Goal: Check status: Check status

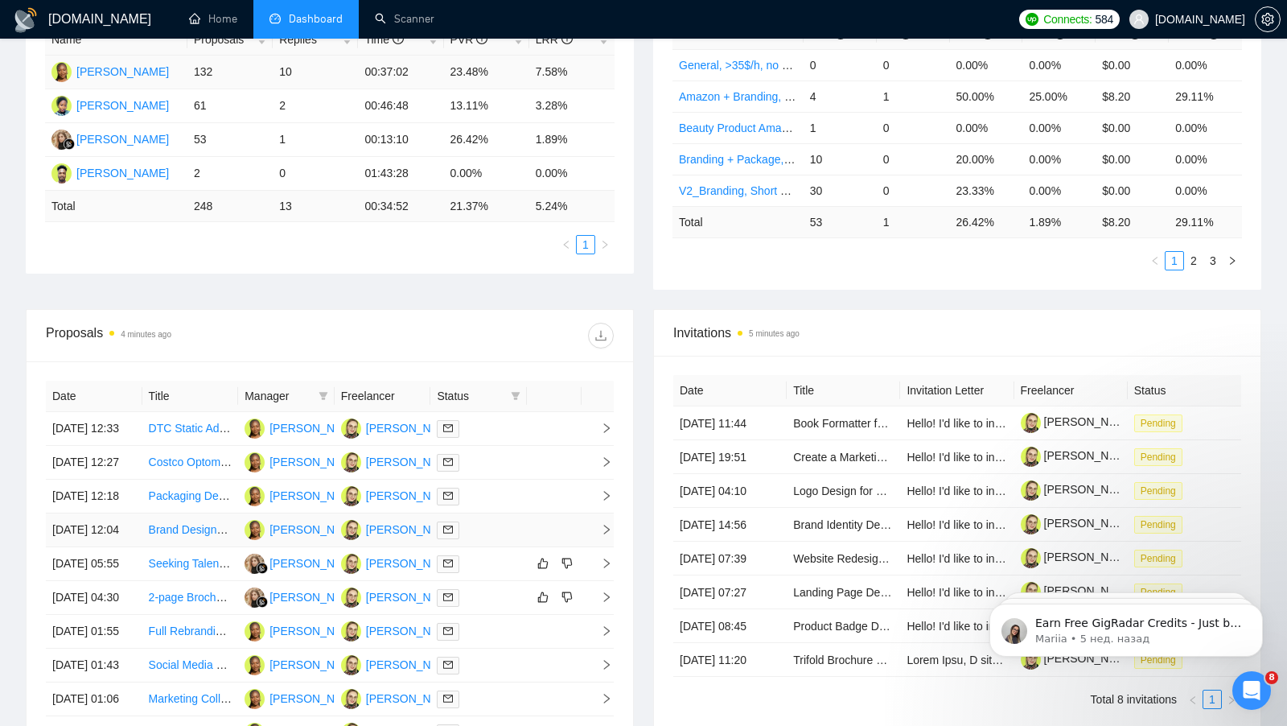
scroll to position [436, 0]
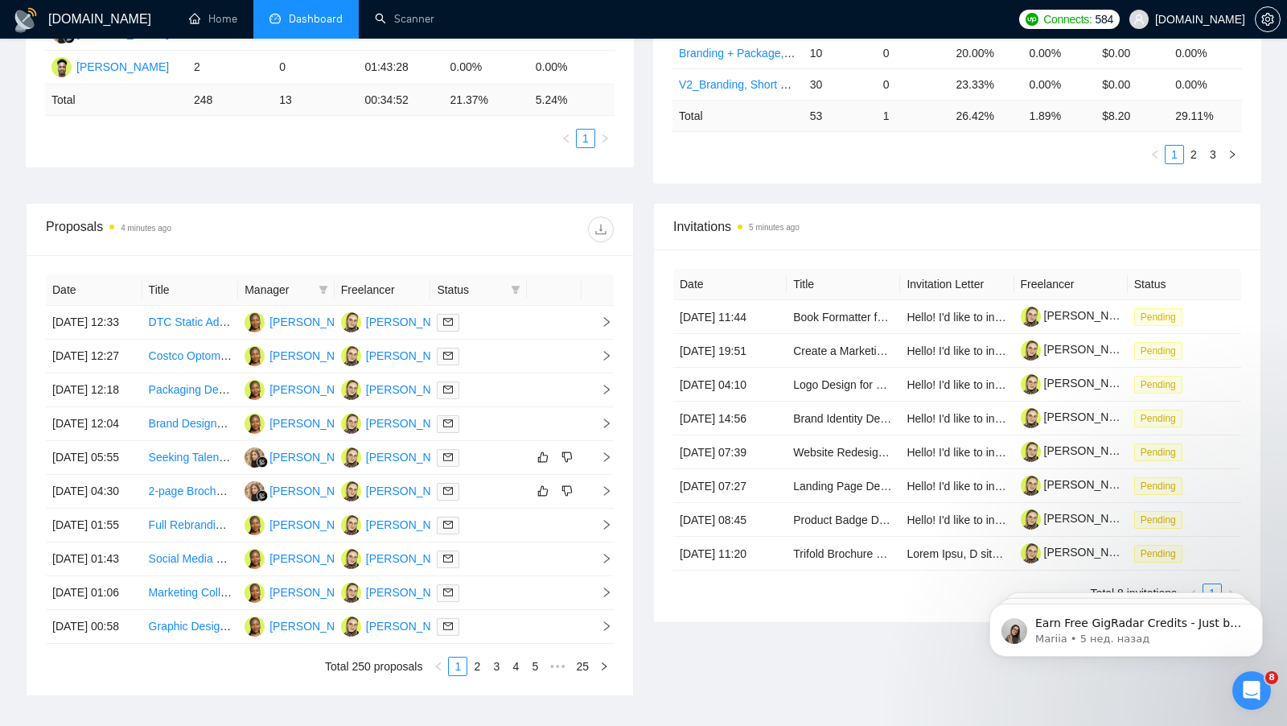
click at [452, 289] on span "Status" at bounding box center [471, 290] width 68 height 18
click at [516, 286] on icon "filter" at bounding box center [516, 290] width 9 height 8
click at [443, 318] on input "checkbox" at bounding box center [442, 316] width 13 height 13
click at [509, 230] on div at bounding box center [472, 229] width 284 height 26
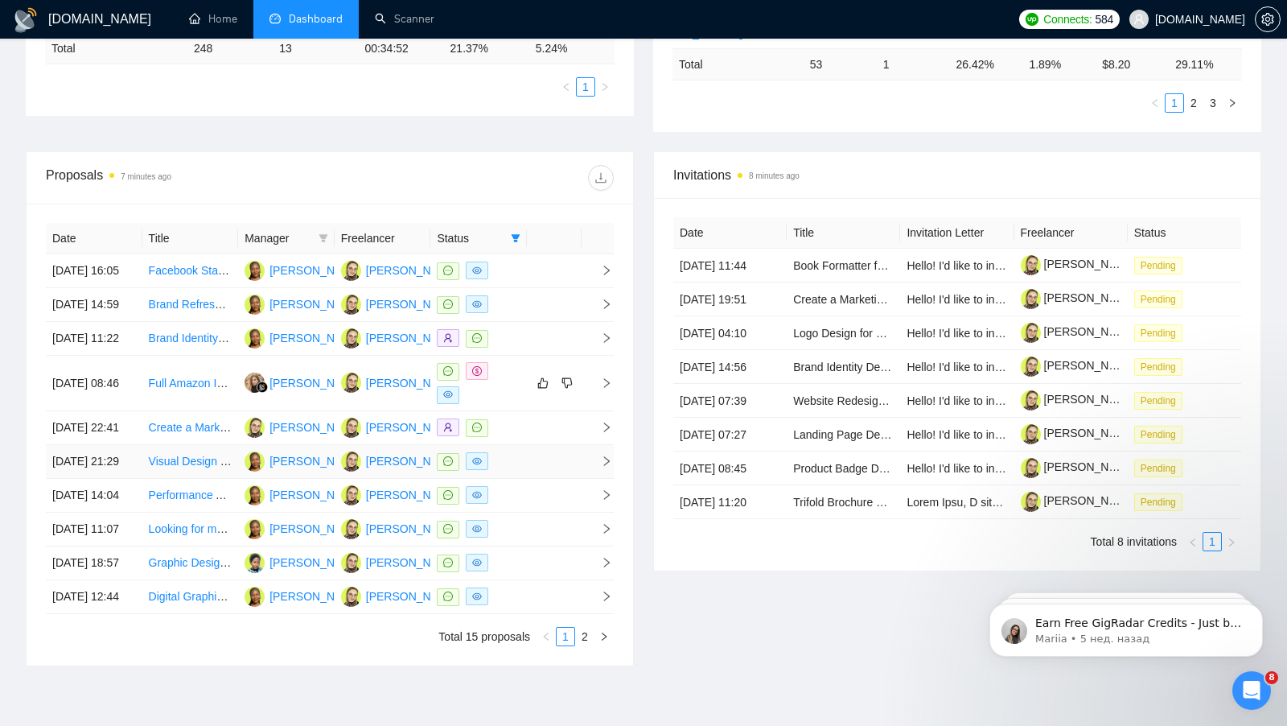
scroll to position [368, 0]
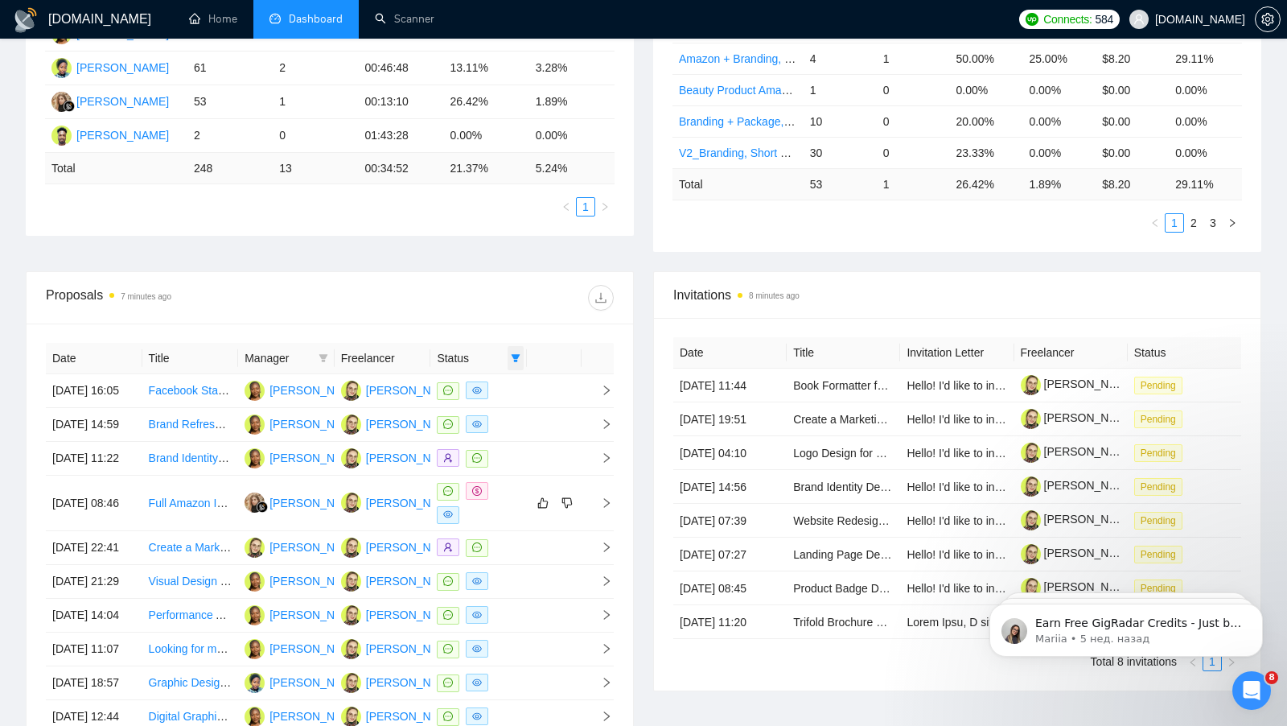
click at [515, 354] on icon "filter" at bounding box center [516, 358] width 9 height 8
click at [442, 381] on input "checkbox" at bounding box center [442, 384] width 13 height 13
checkbox input "false"
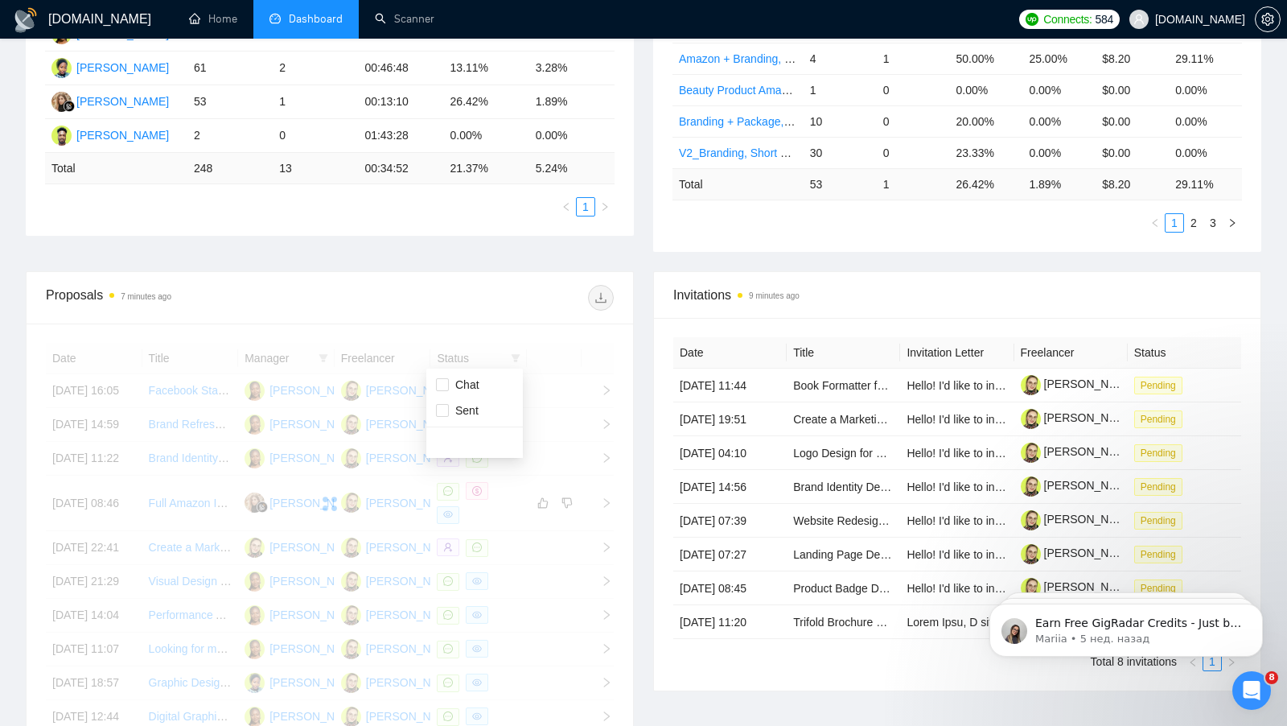
click at [0, 481] on div "GigRadar.io Home Dashboard Scanner Connects: 584 SHTONDA.DESIGN Team Dashboard …" at bounding box center [643, 280] width 1287 height 1297
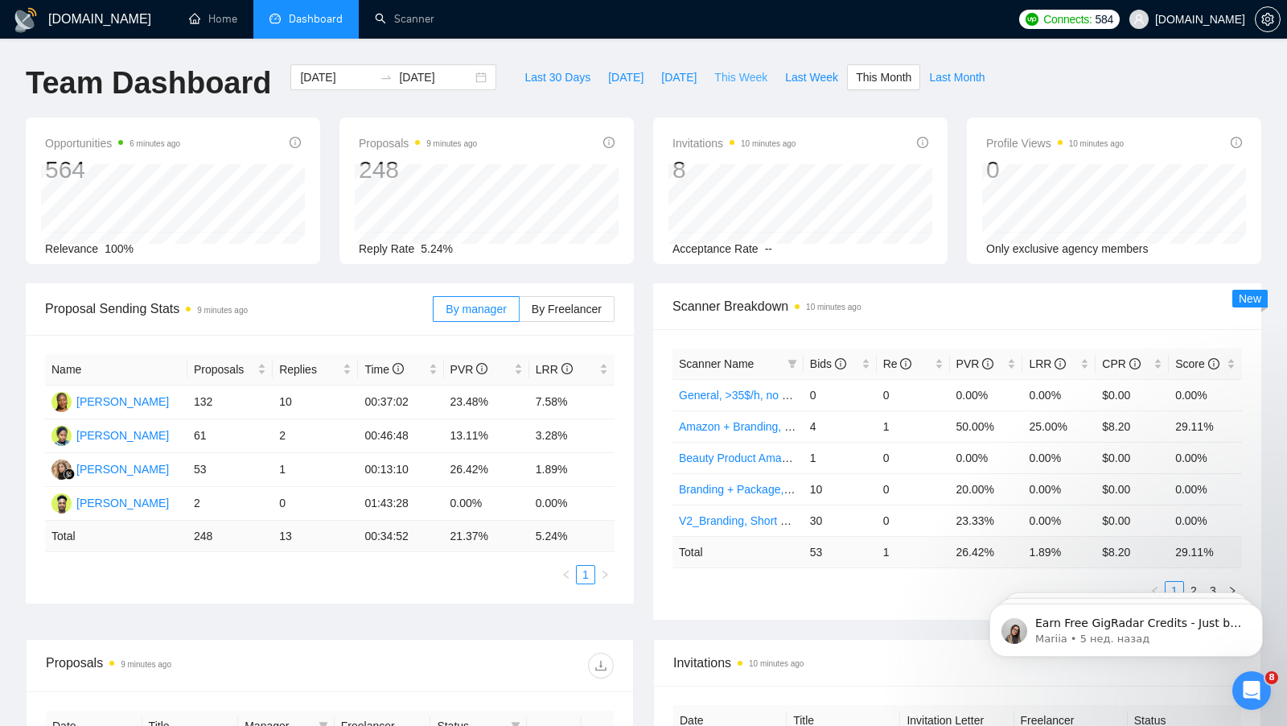
click at [740, 76] on span "This Week" at bounding box center [740, 77] width 53 height 18
type input "[DATE]"
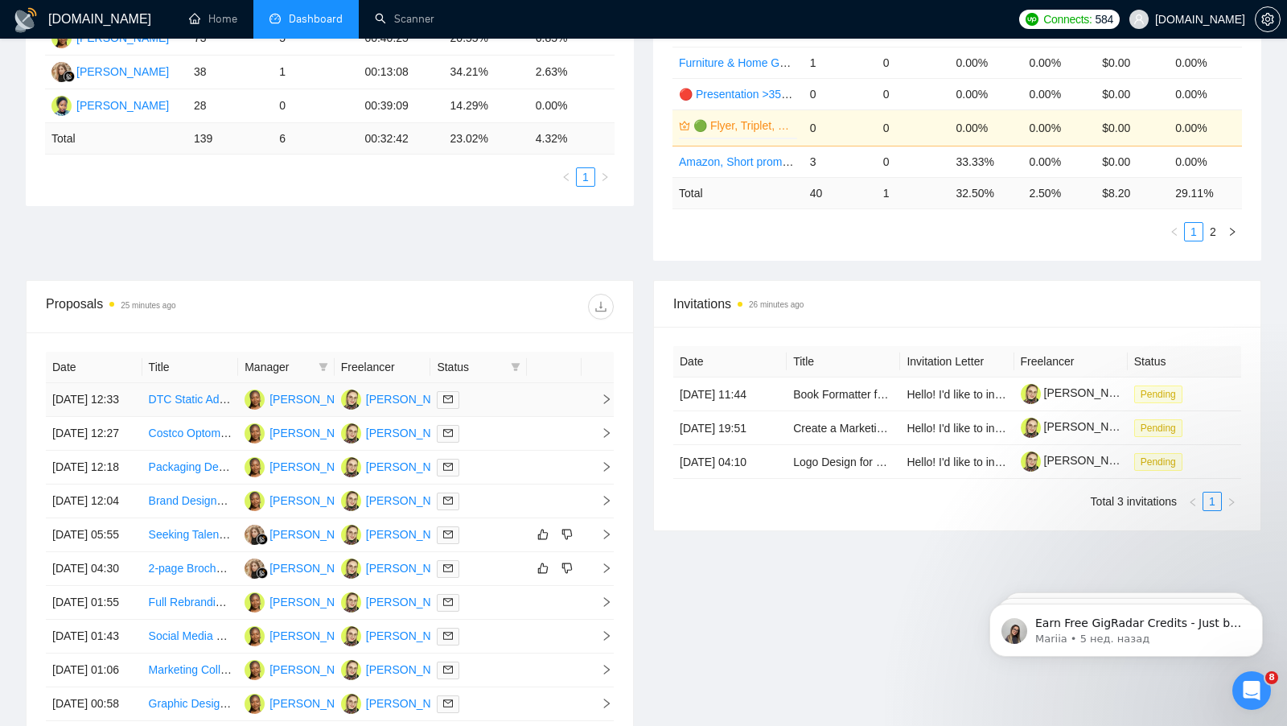
scroll to position [409, 0]
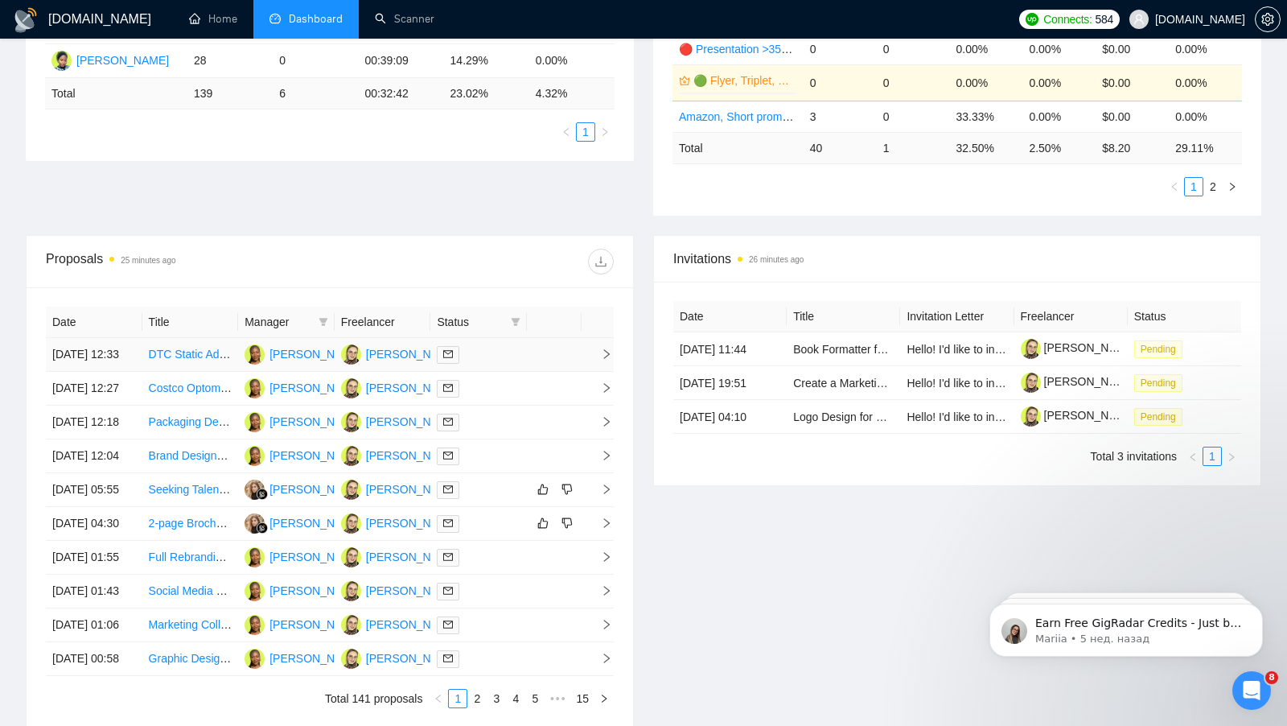
click at [545, 359] on td at bounding box center [554, 355] width 55 height 34
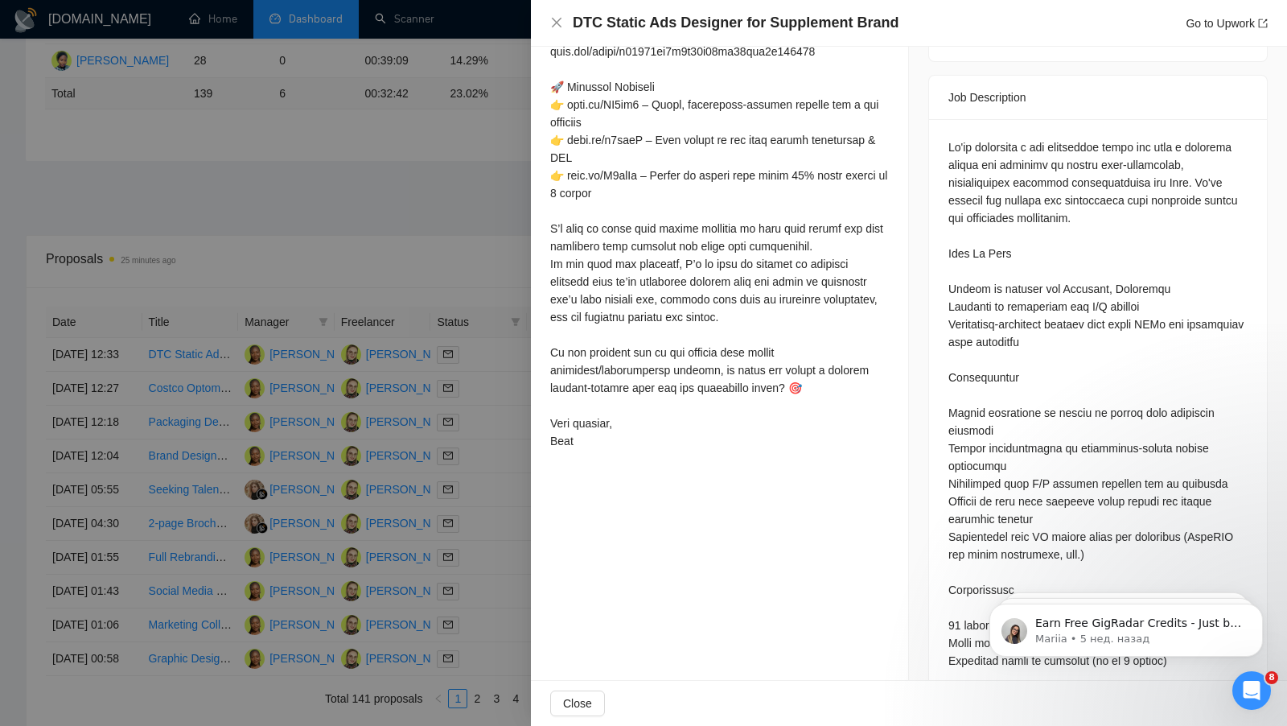
scroll to position [602, 0]
click at [381, 282] on div at bounding box center [643, 363] width 1287 height 726
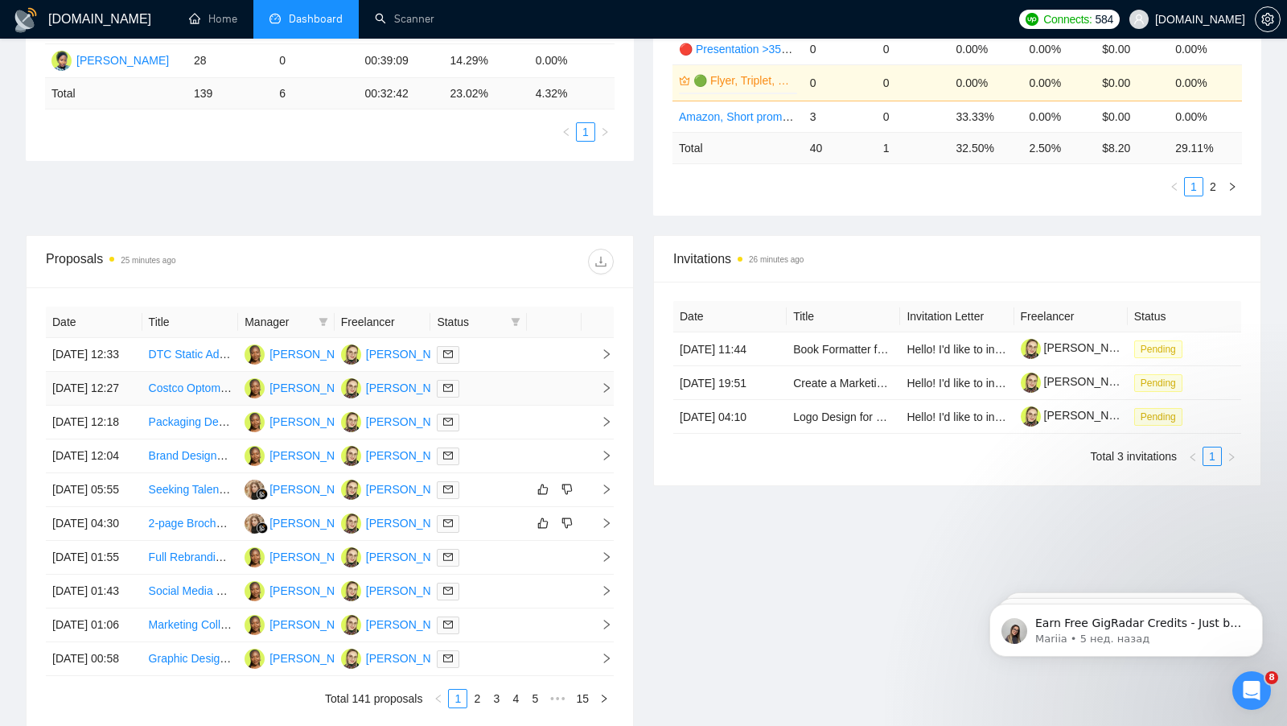
click at [514, 397] on div at bounding box center [479, 388] width 84 height 19
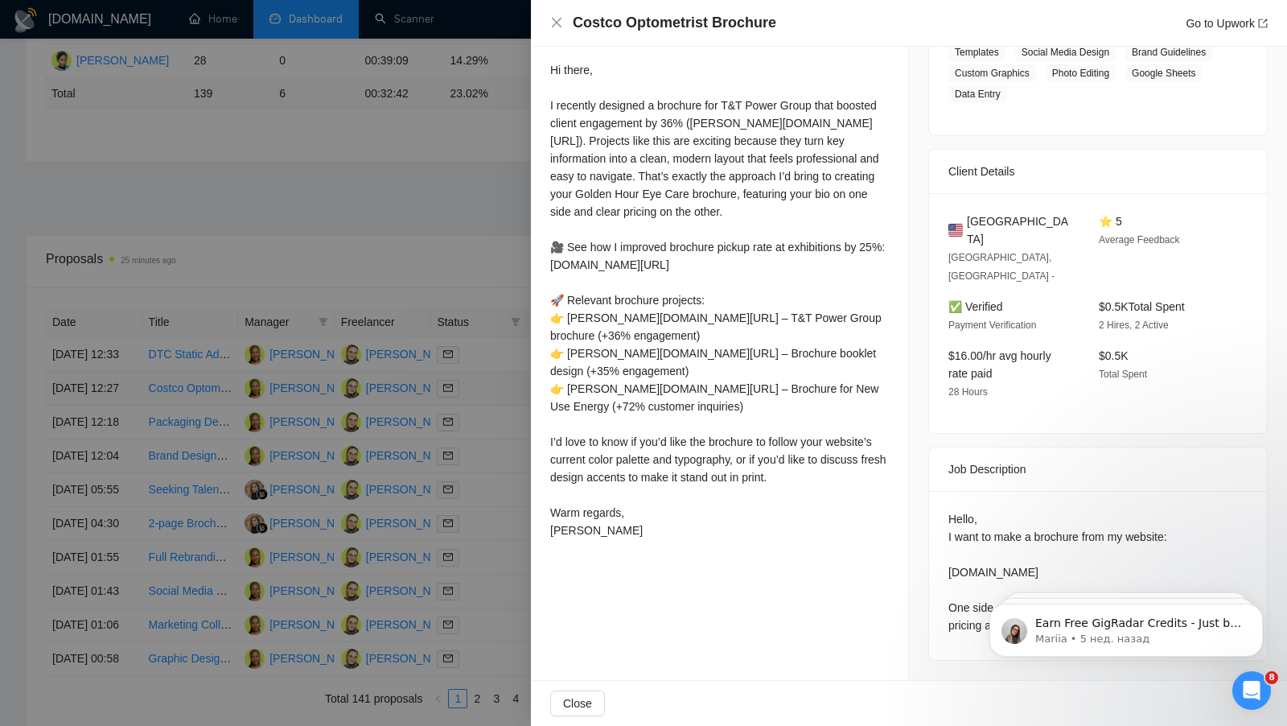
scroll to position [315, 0]
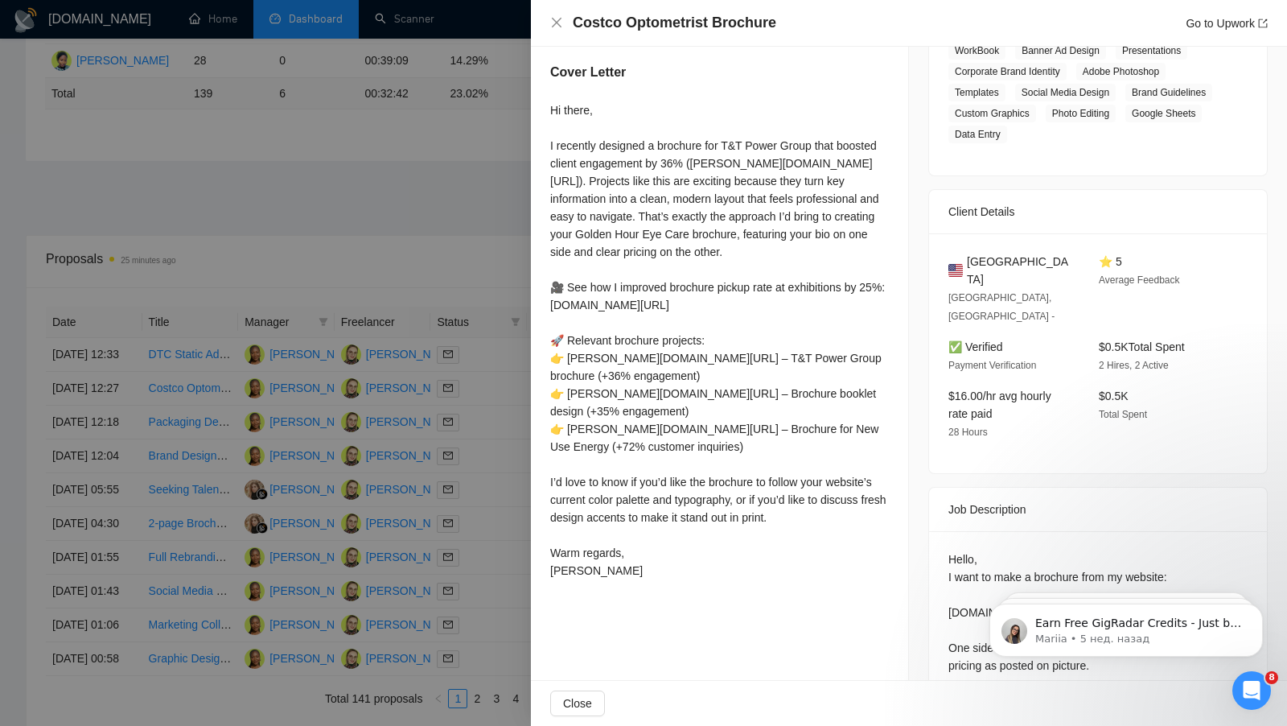
click at [398, 276] on div at bounding box center [643, 363] width 1287 height 726
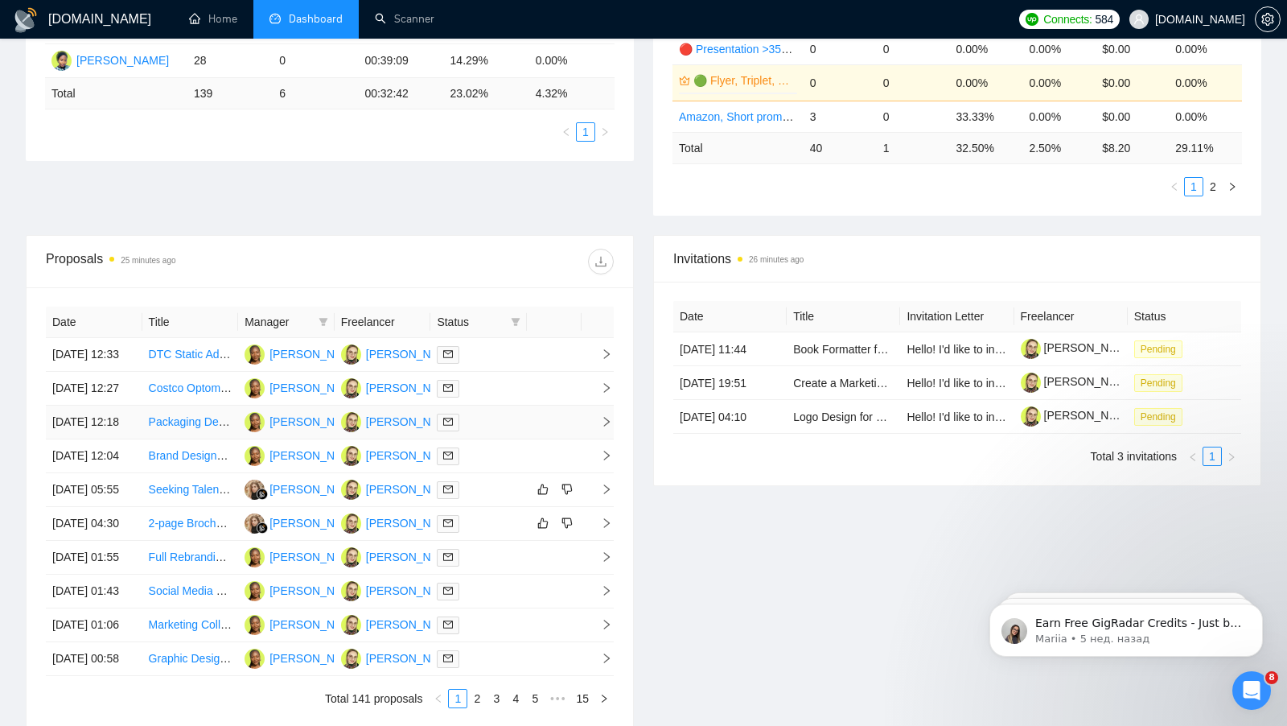
click at [495, 431] on div at bounding box center [479, 422] width 84 height 19
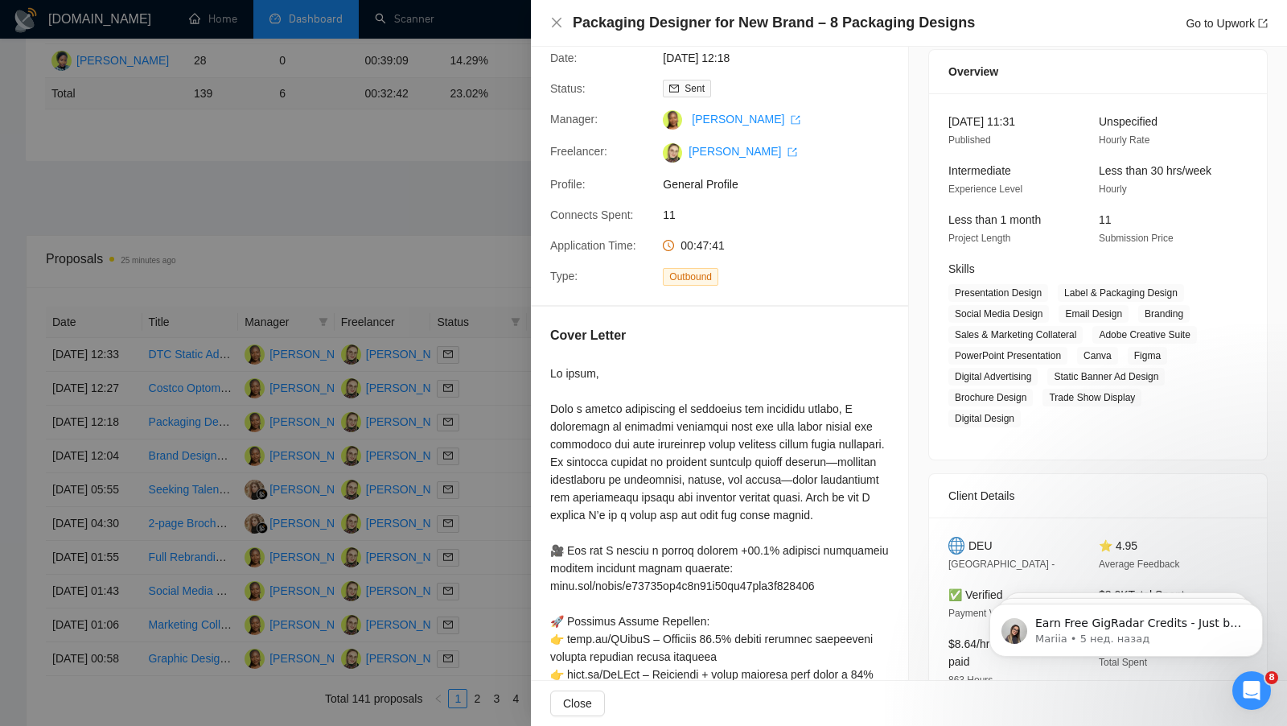
scroll to position [49, 0]
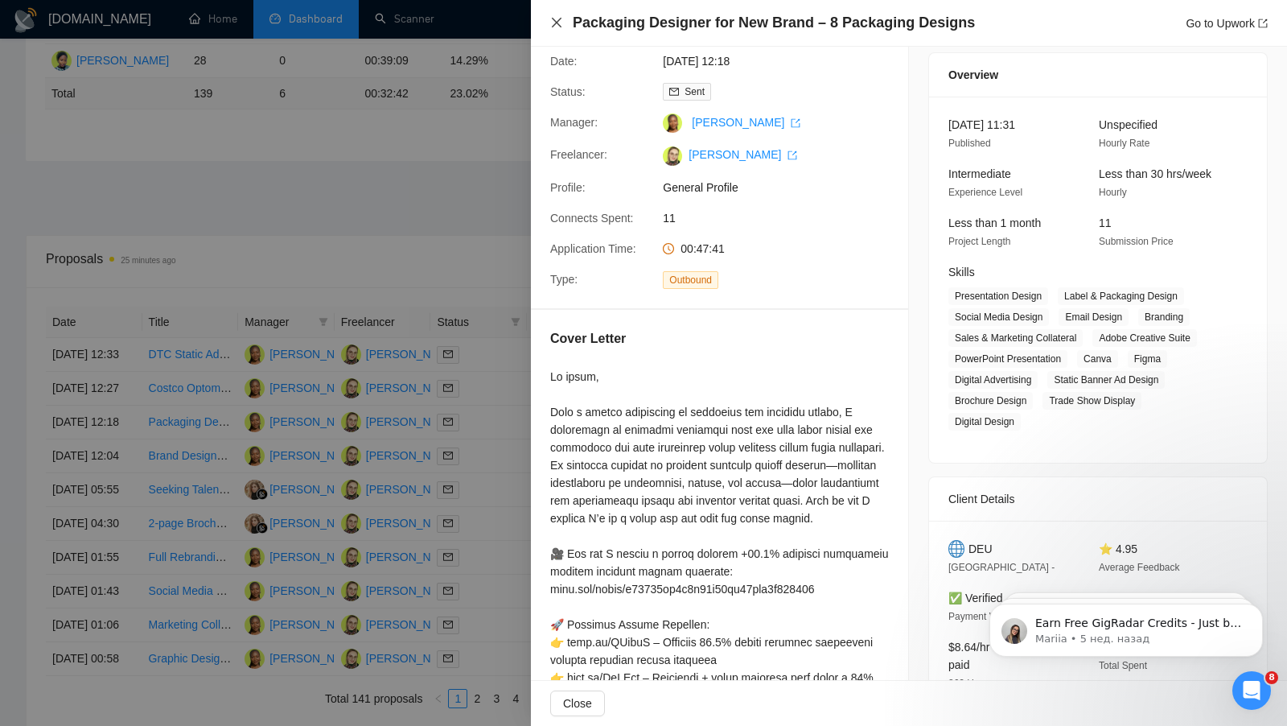
click at [552, 22] on icon "close" at bounding box center [556, 22] width 13 height 13
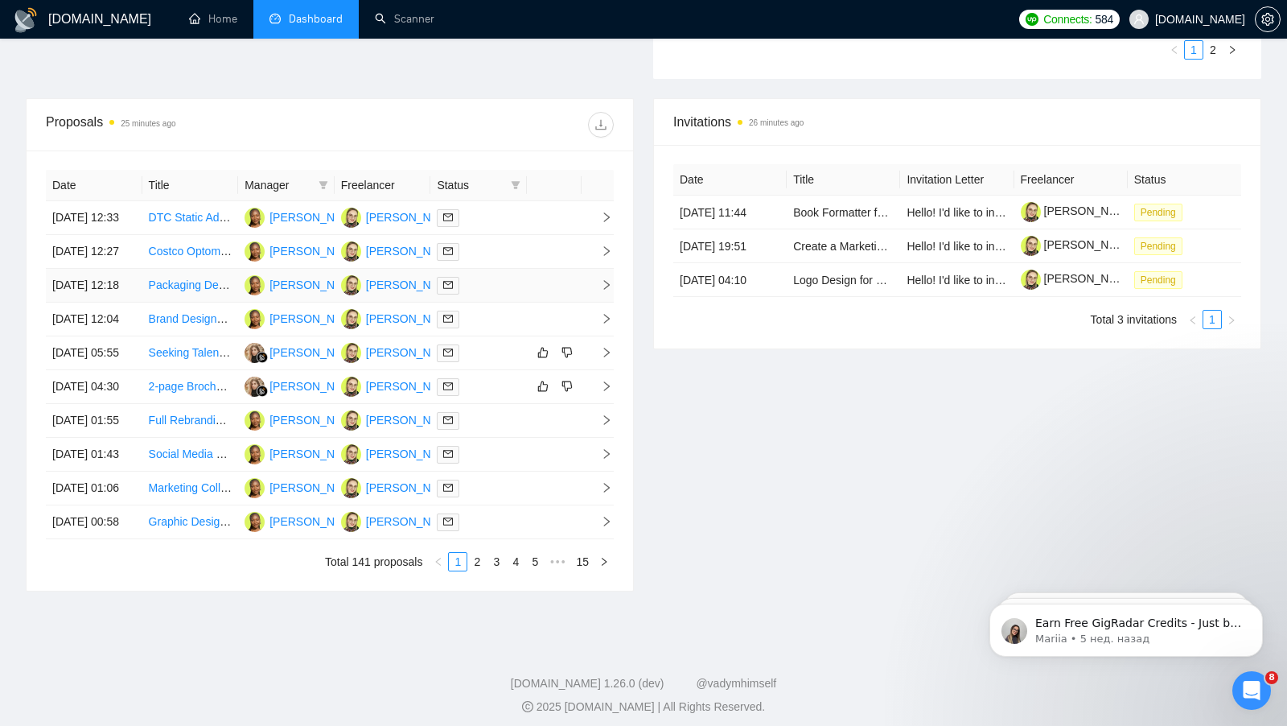
scroll to position [546, 0]
click at [484, 335] on td at bounding box center [478, 319] width 97 height 34
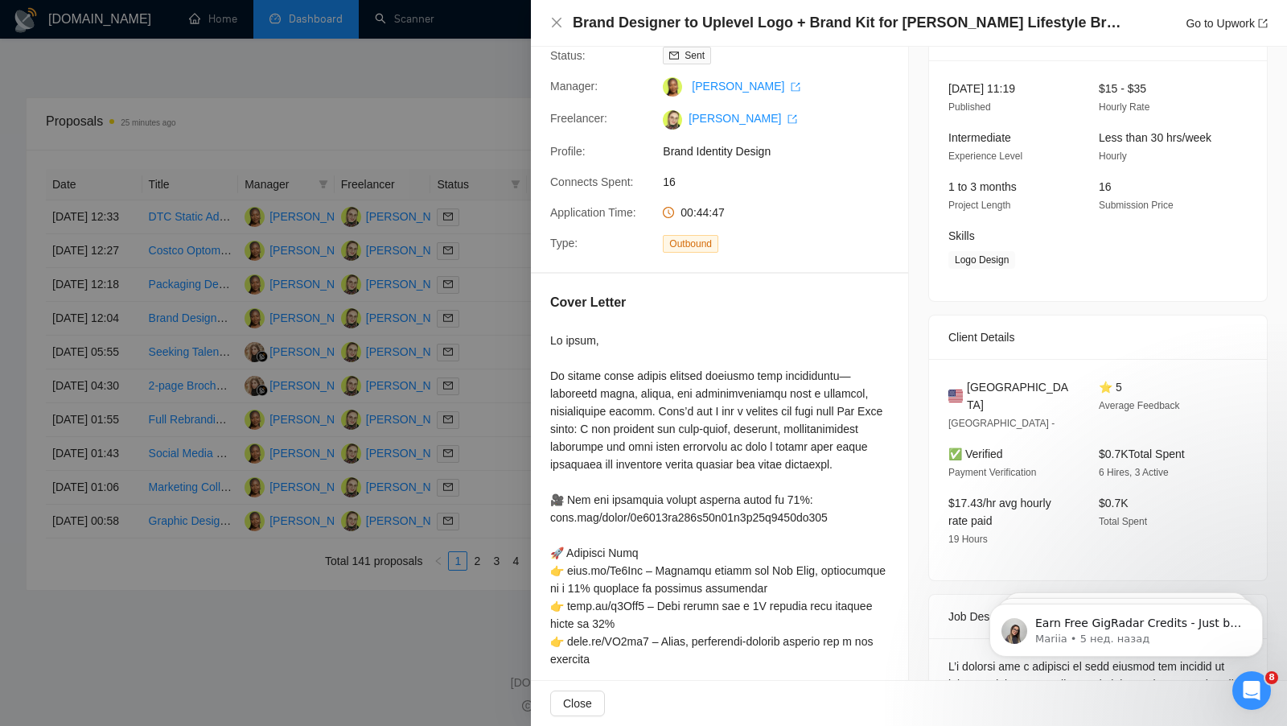
scroll to position [88, 0]
click at [455, 88] on div at bounding box center [643, 363] width 1287 height 726
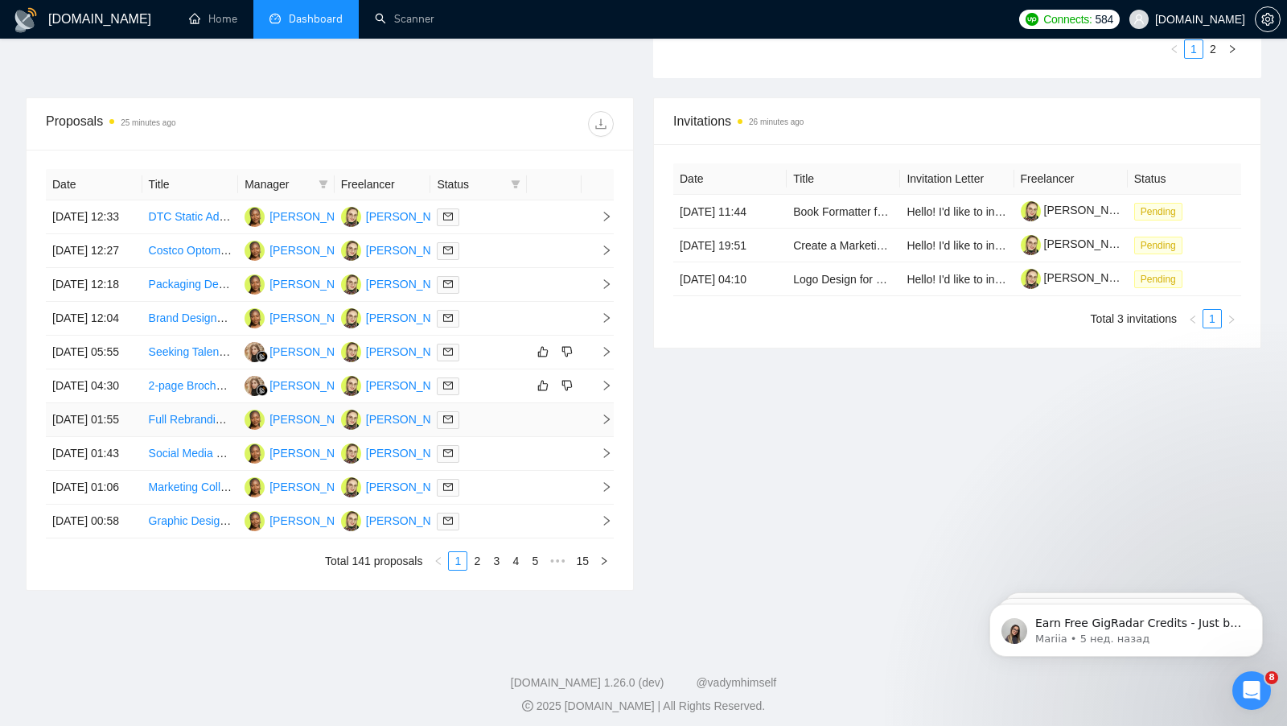
click at [504, 437] on td at bounding box center [478, 420] width 97 height 34
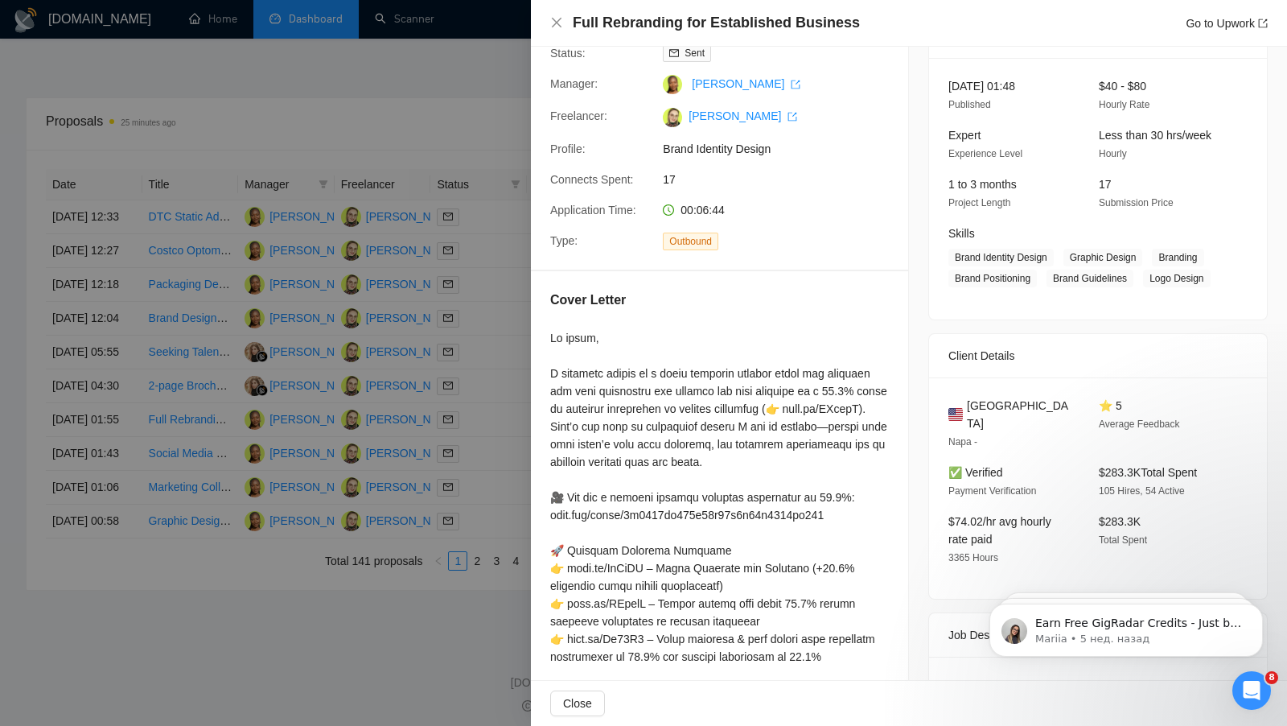
click at [426, 347] on div at bounding box center [643, 363] width 1287 height 726
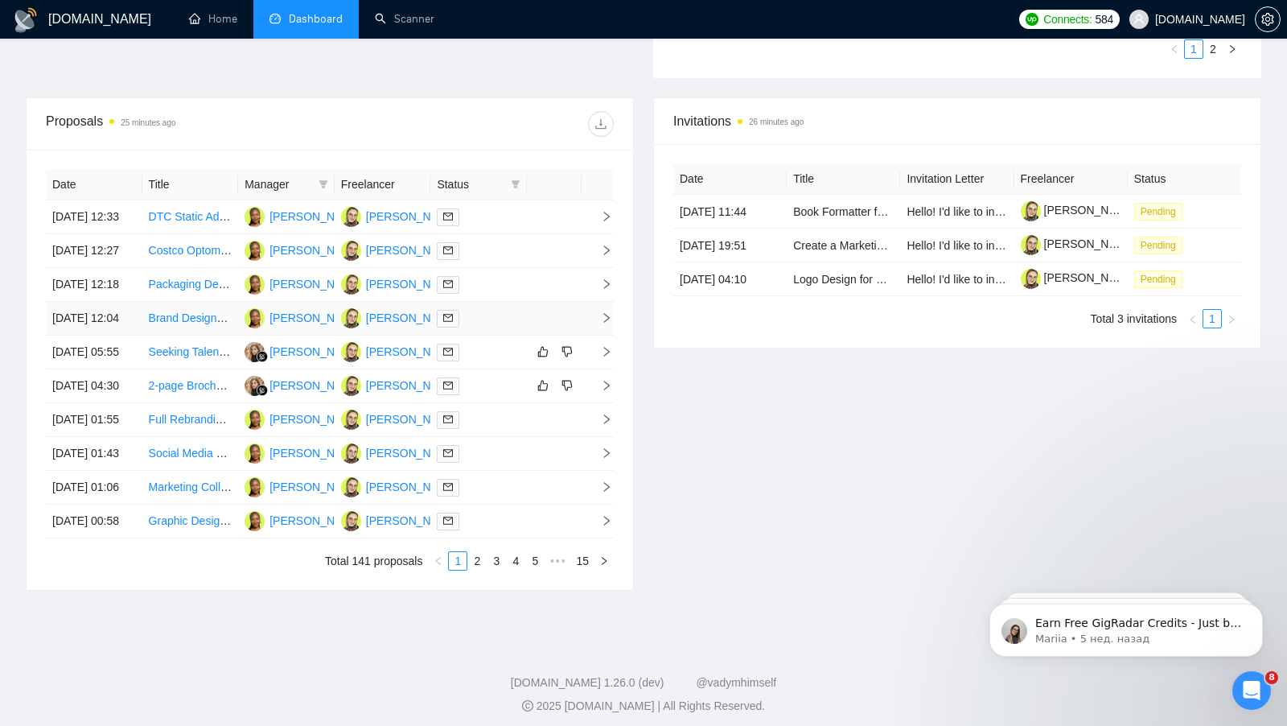
scroll to position [0, 0]
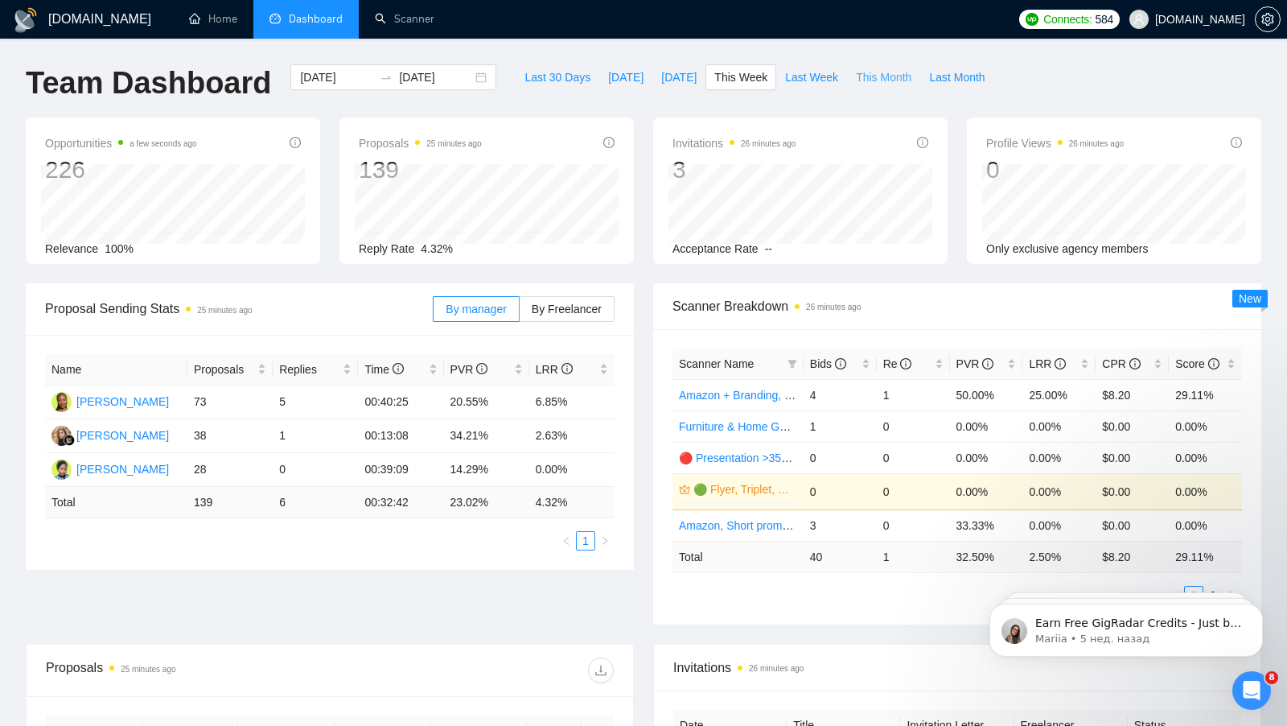
click at [883, 71] on span "This Month" at bounding box center [884, 77] width 56 height 18
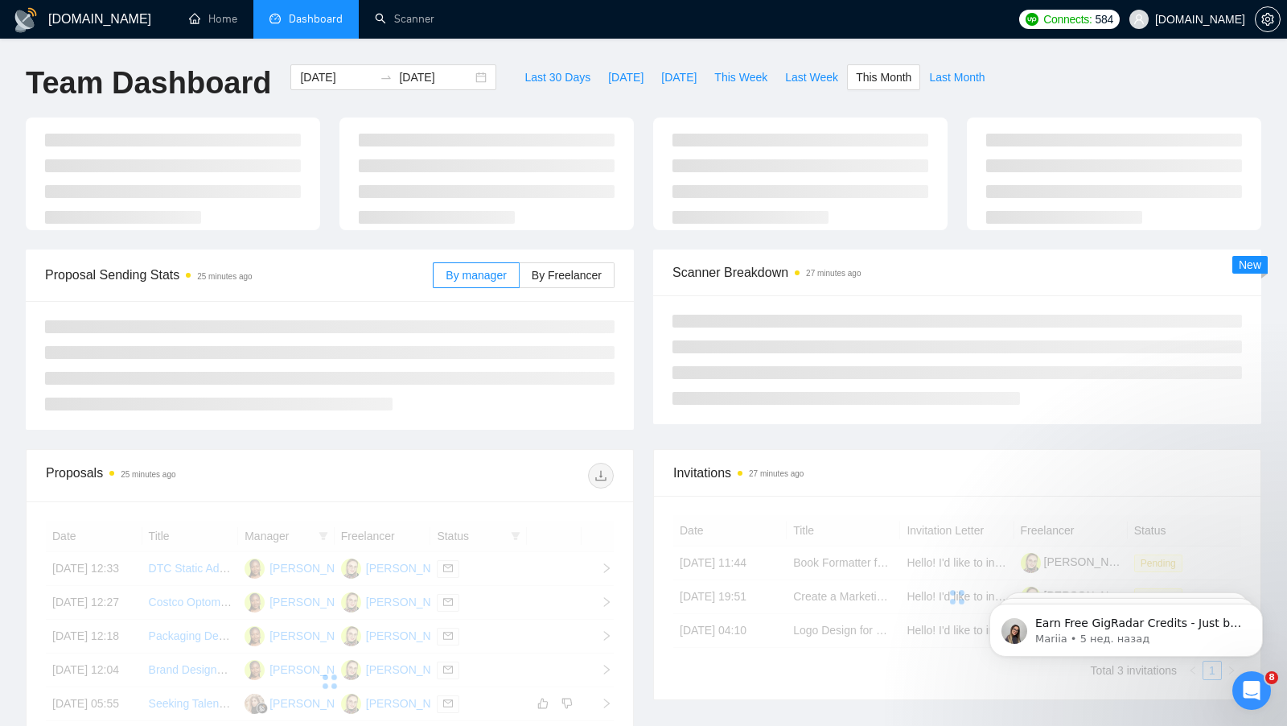
type input "[DATE]"
